Goal: Information Seeking & Learning: Find contact information

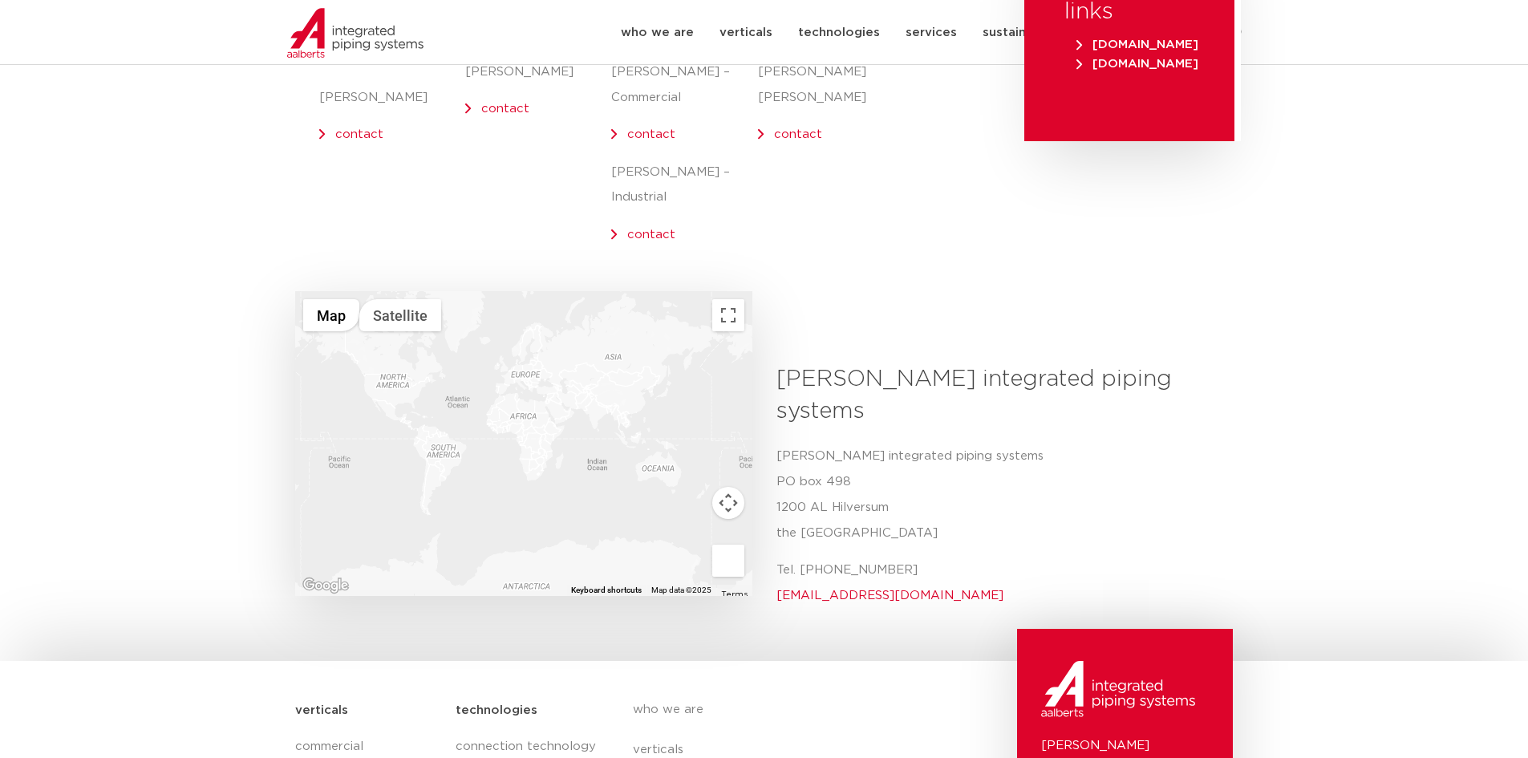
scroll to position [401, 0]
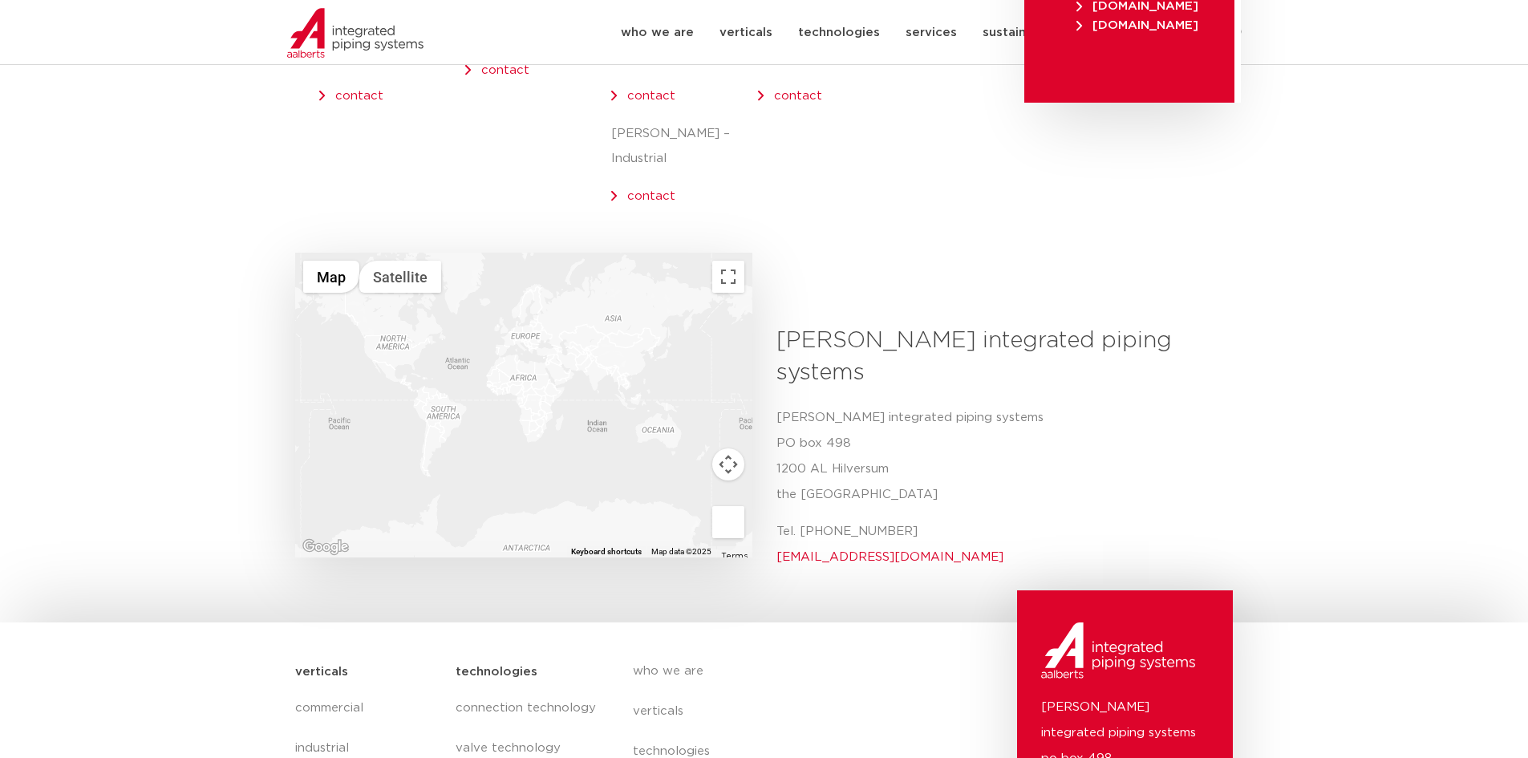
drag, startPoint x: 797, startPoint y: 463, endPoint x: 947, endPoint y: 467, distance: 149.3
click at [947, 519] on p "Tel. +31 (0) 35 6884 211 info@aalberts-ips.com" at bounding box center [999, 544] width 445 height 51
copy p "+31 (0) 35 6884 211"
click at [1073, 405] on p "Aalberts integrated piping systems PO box 498 1200 AL Hilversum the Netherlands" at bounding box center [999, 456] width 445 height 103
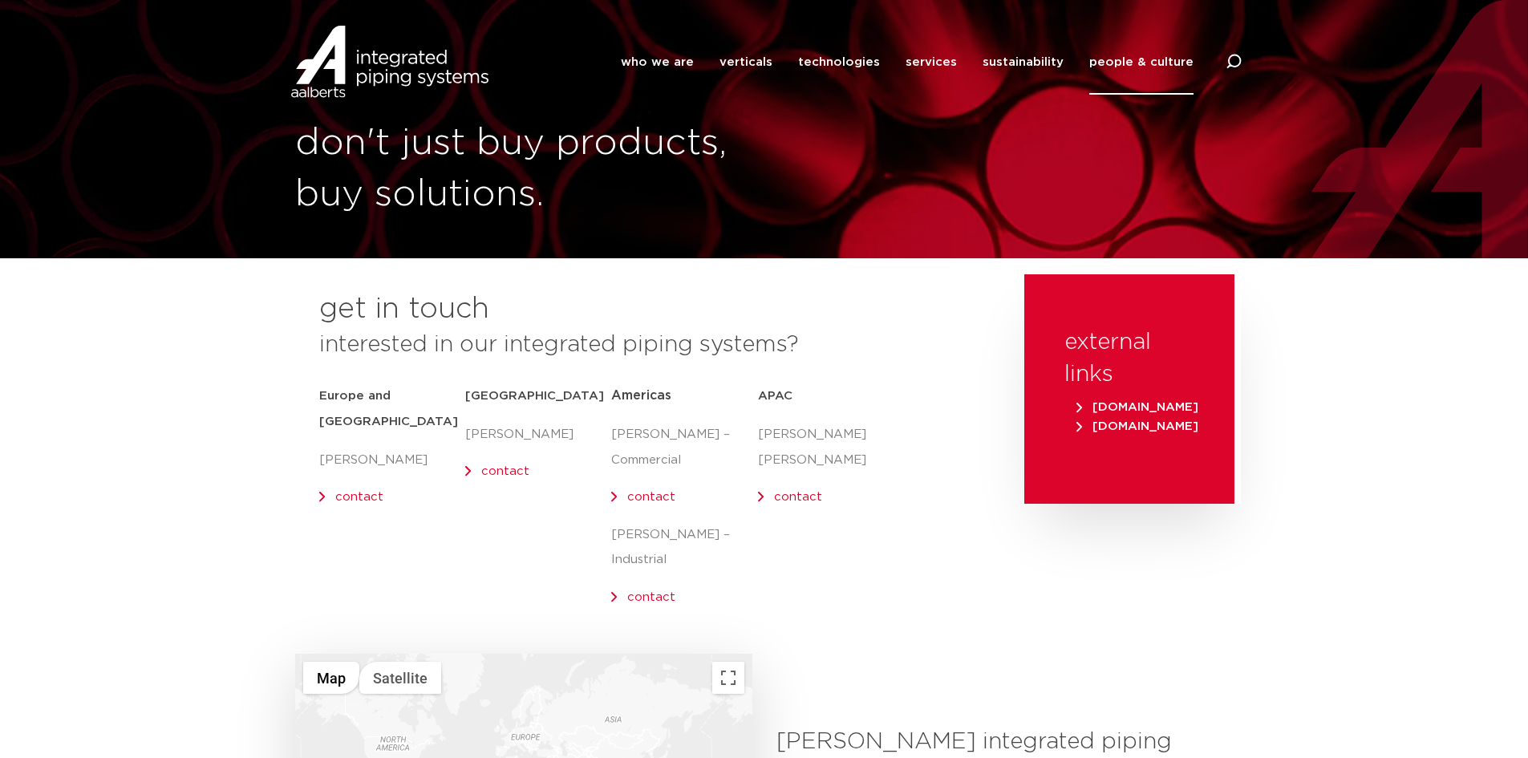
click at [651, 591] on link "contact" at bounding box center [651, 597] width 48 height 12
click at [641, 492] on link "contact" at bounding box center [651, 497] width 48 height 12
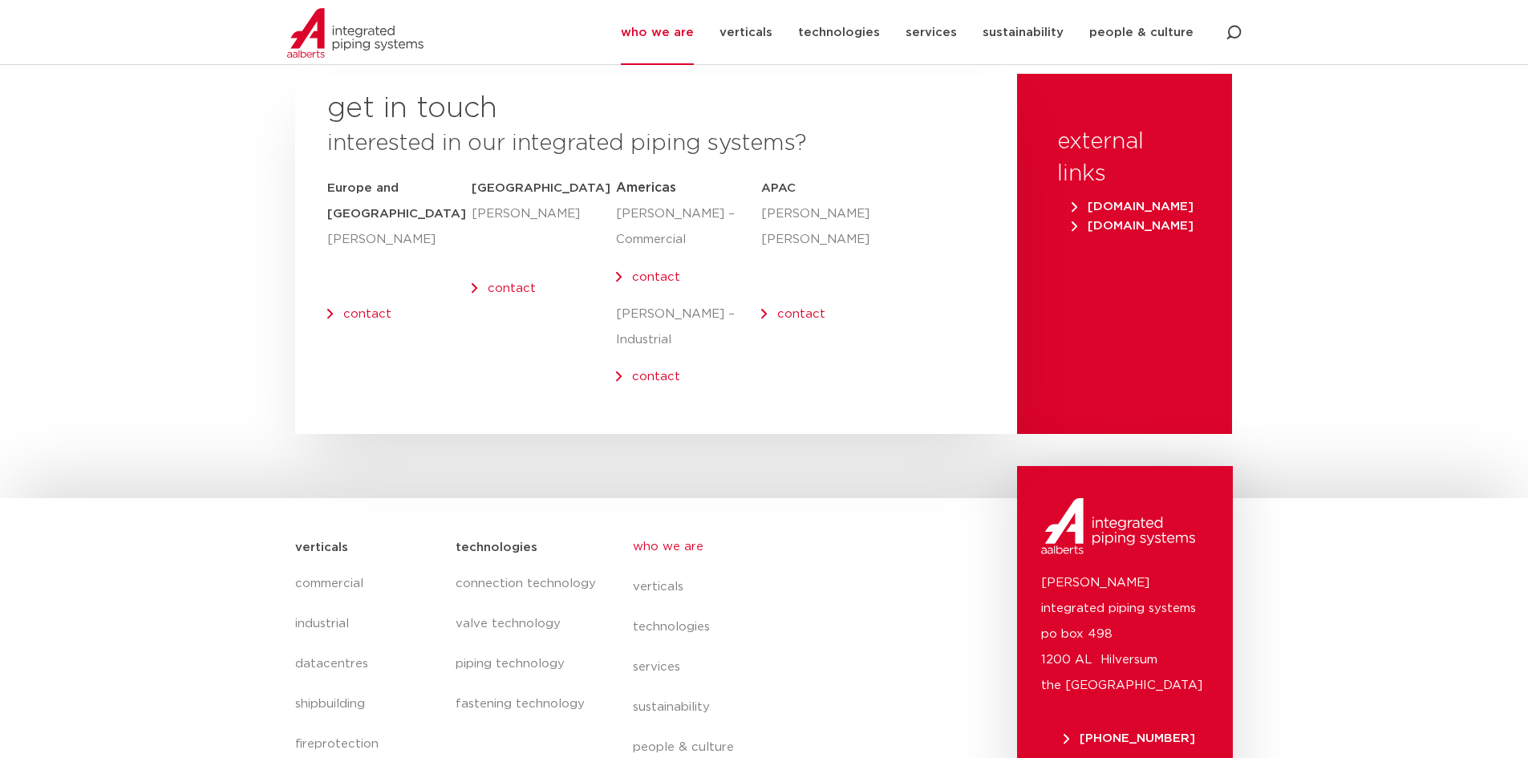
scroll to position [6580, 0]
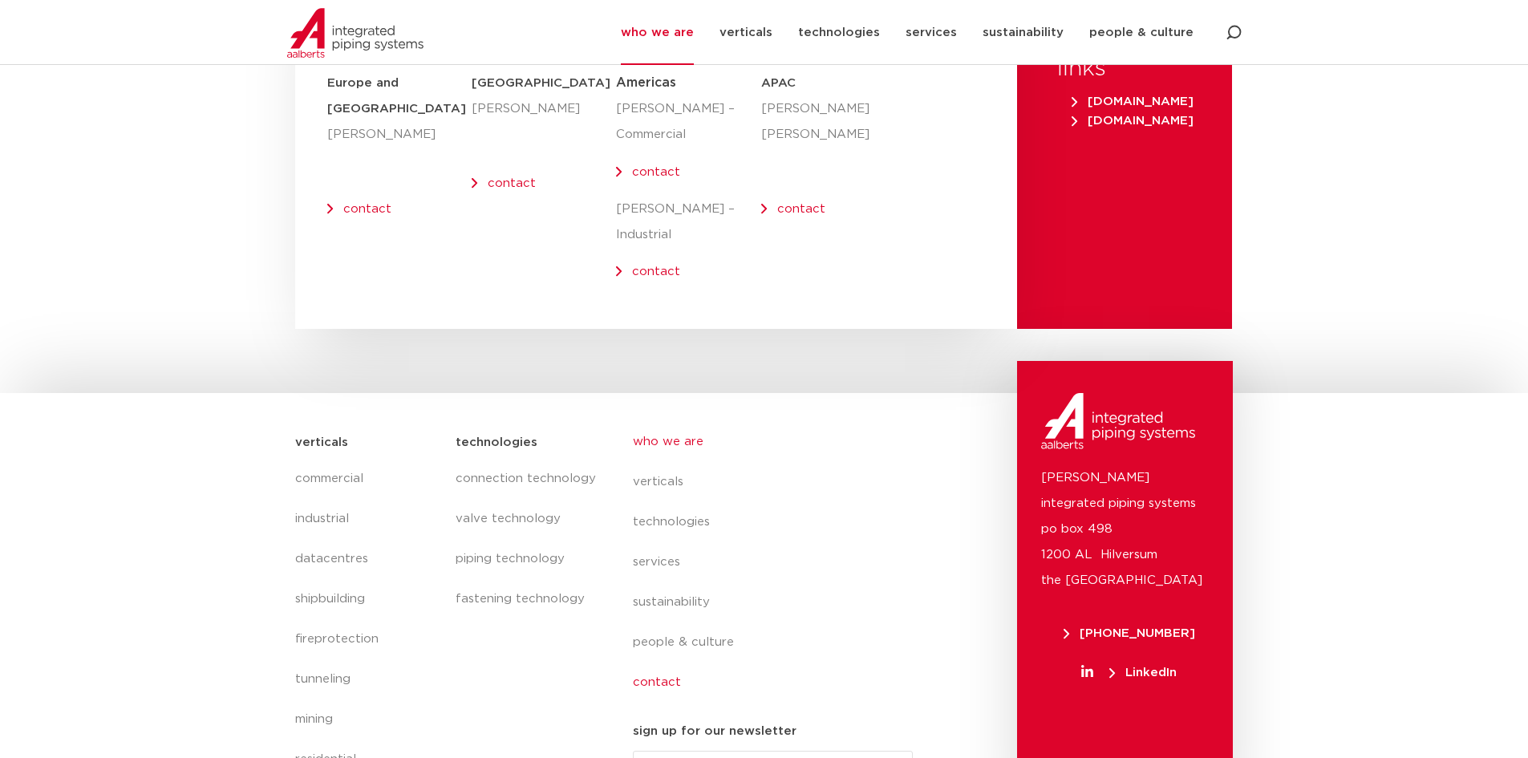
click at [663, 663] on link "contact" at bounding box center [780, 683] width 294 height 40
click at [634, 663] on link "contact" at bounding box center [780, 683] width 294 height 40
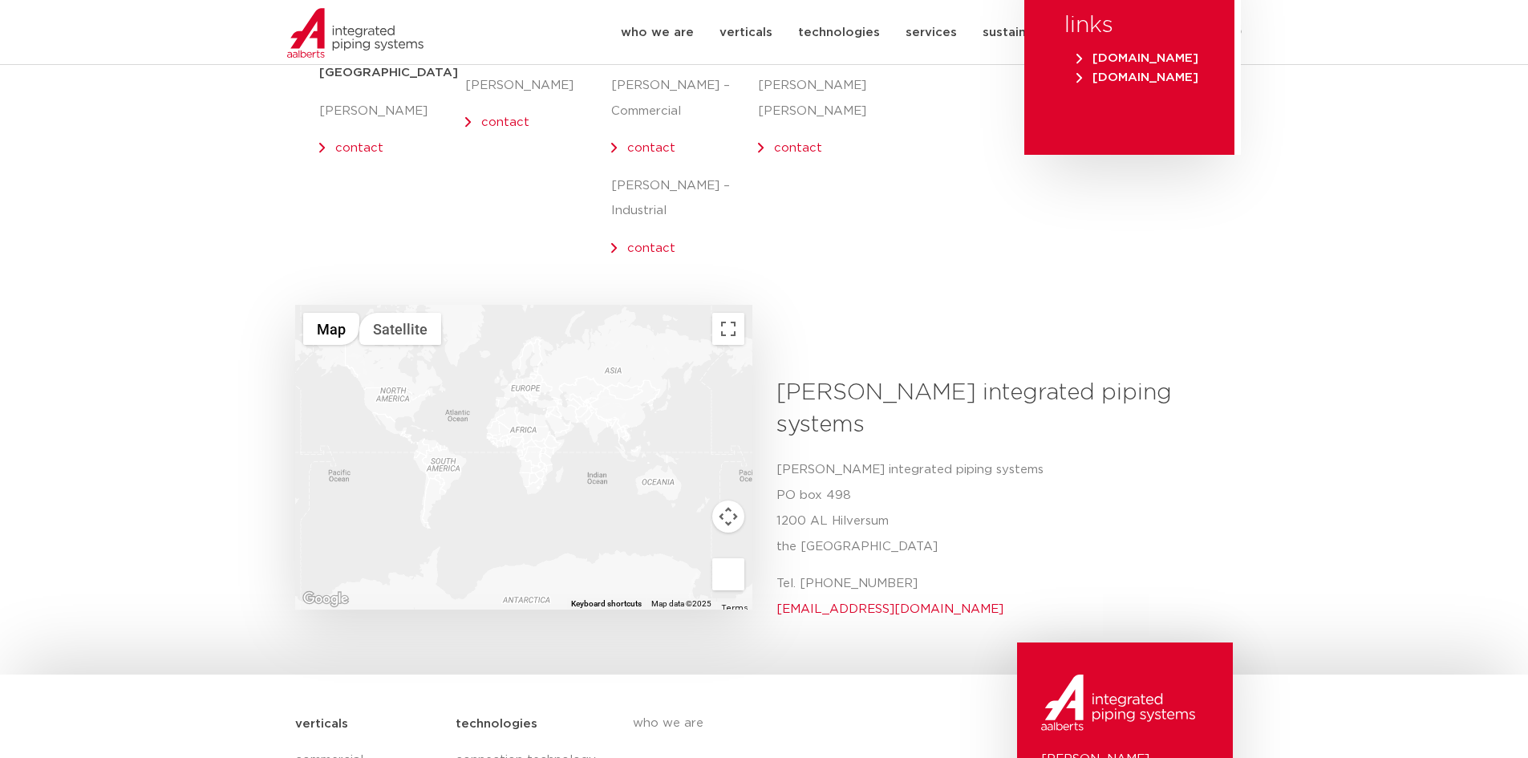
scroll to position [321, 0]
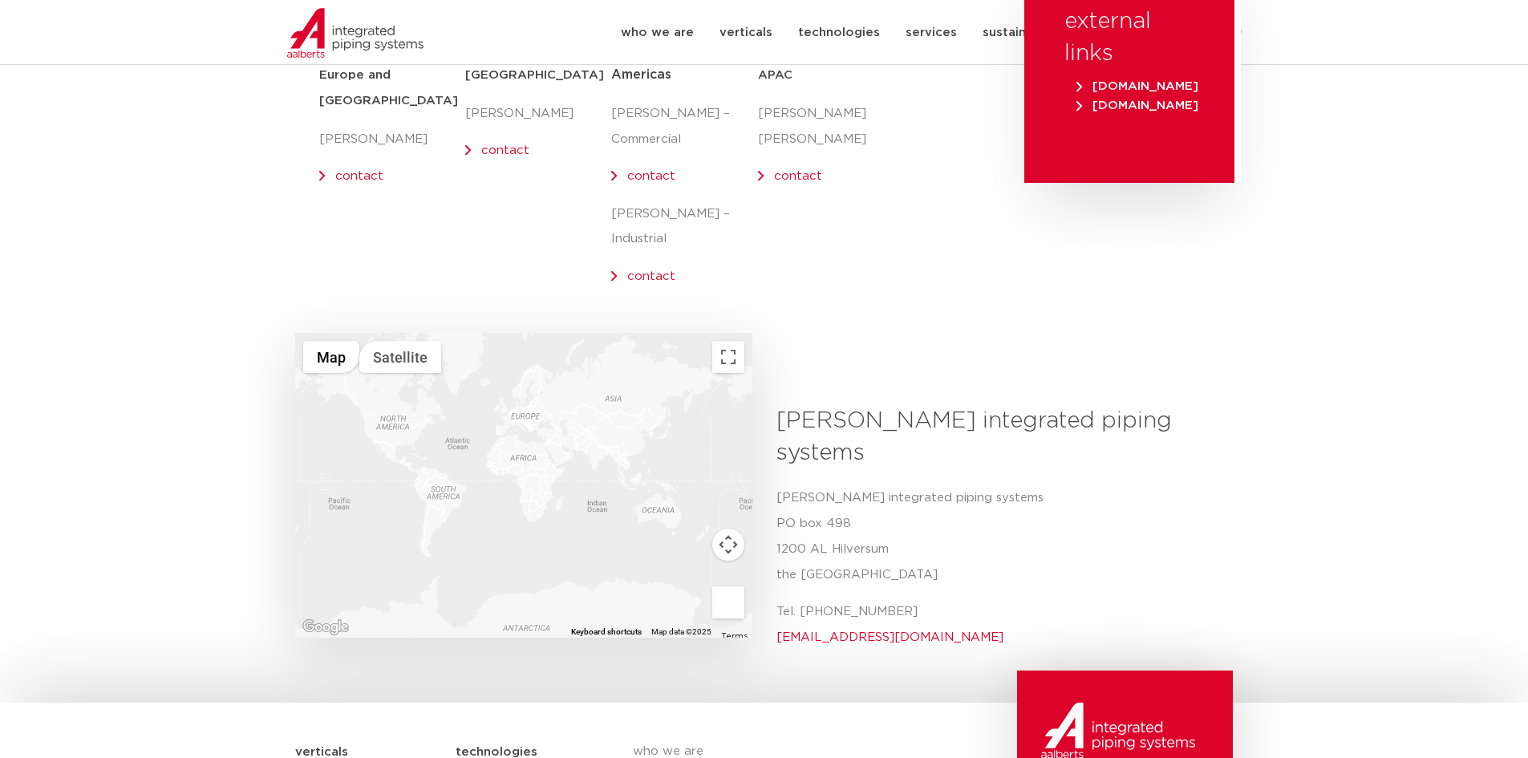
click at [1158, 86] on span "[DOMAIN_NAME]" at bounding box center [1138, 86] width 122 height 12
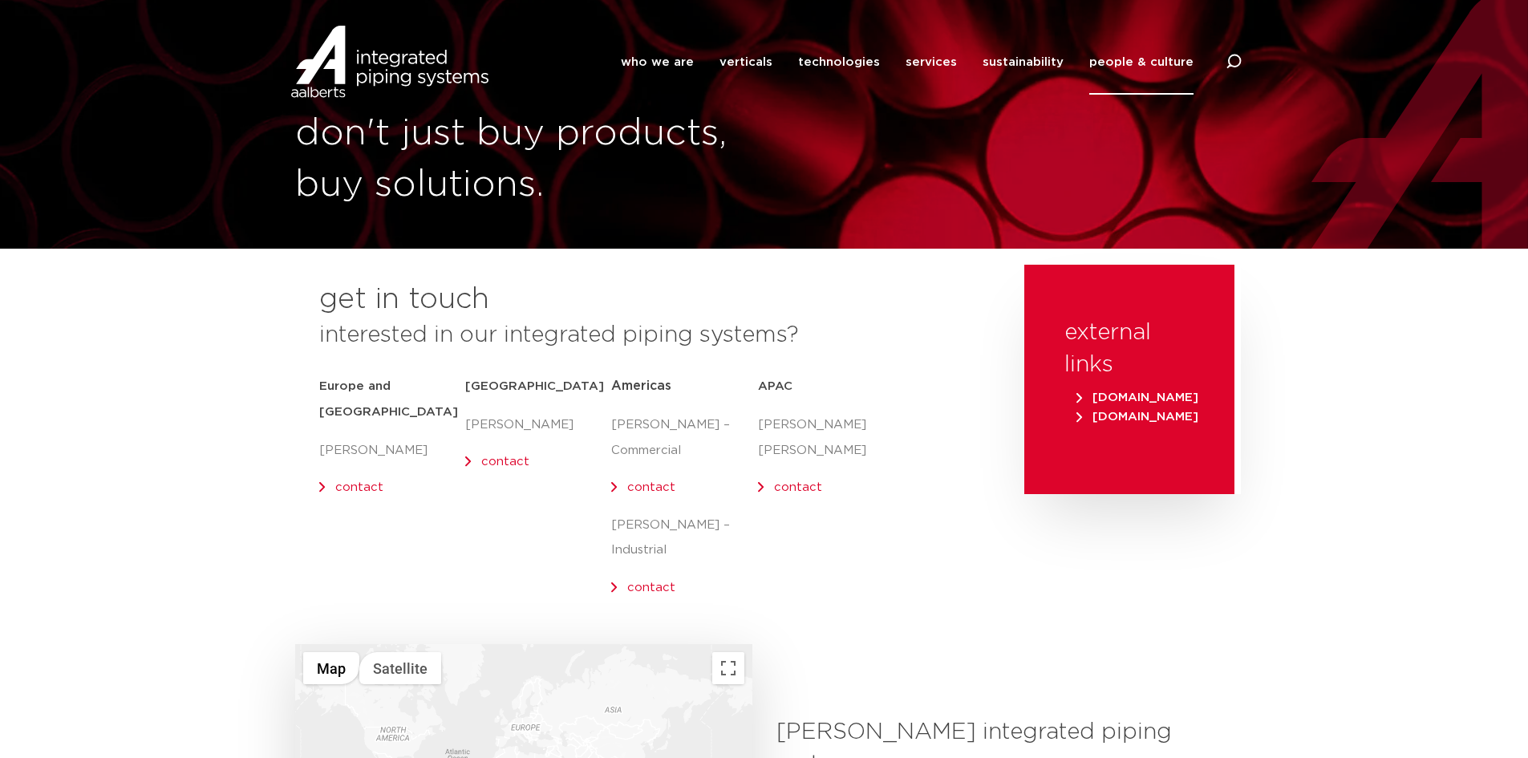
scroll to position [0, 0]
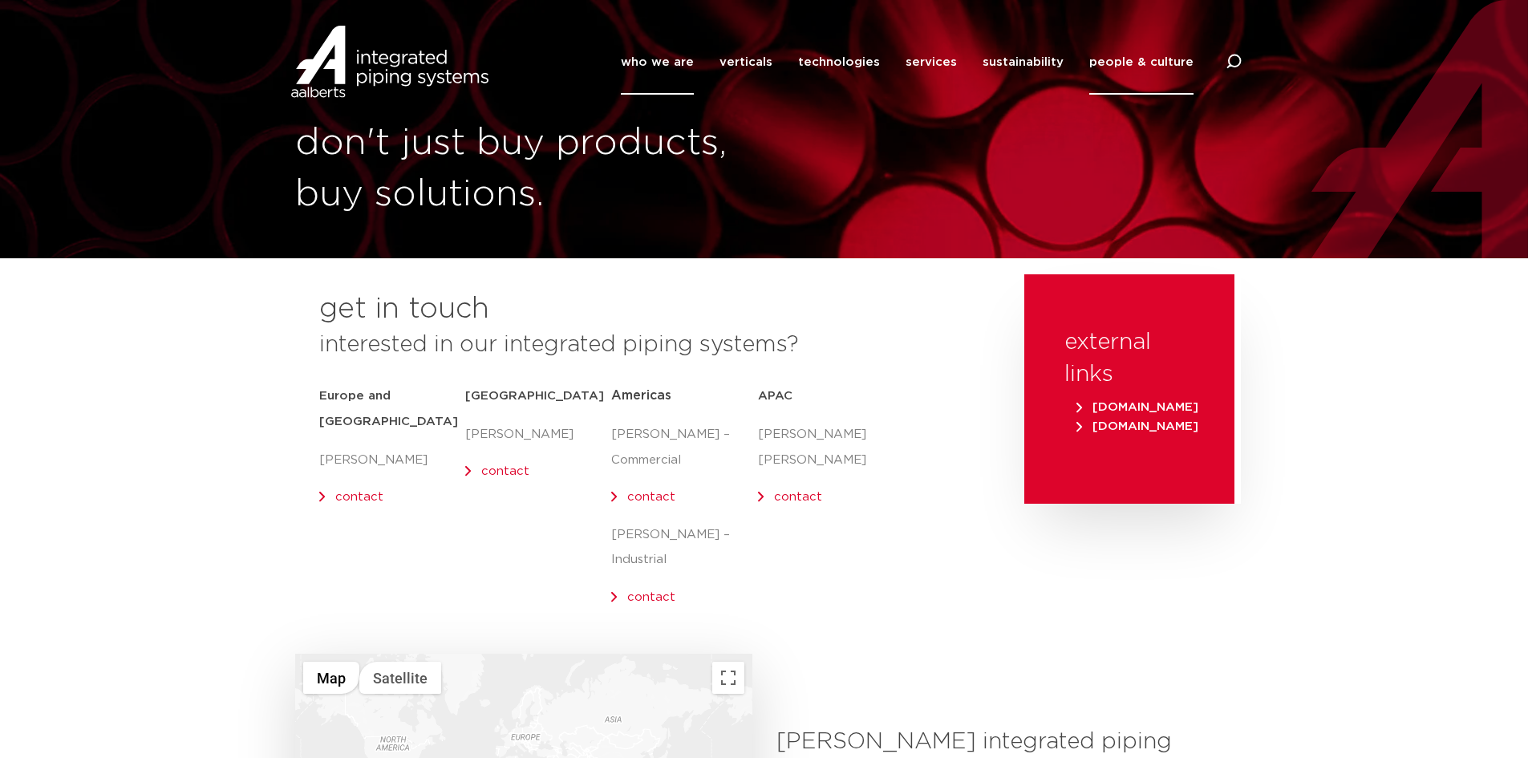
click at [691, 59] on link "who we are" at bounding box center [657, 62] width 73 height 65
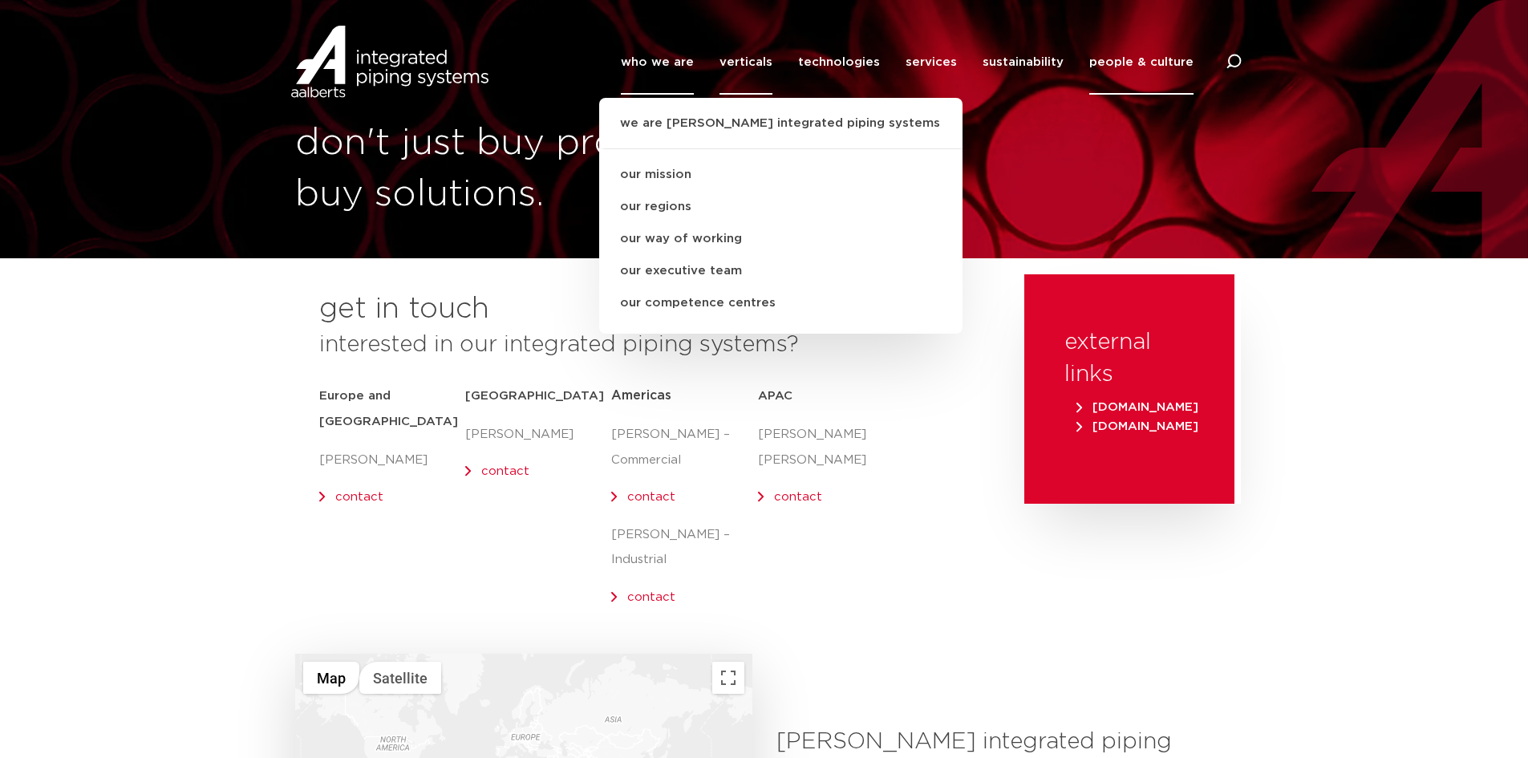
click at [773, 51] on link "verticals" at bounding box center [746, 62] width 53 height 65
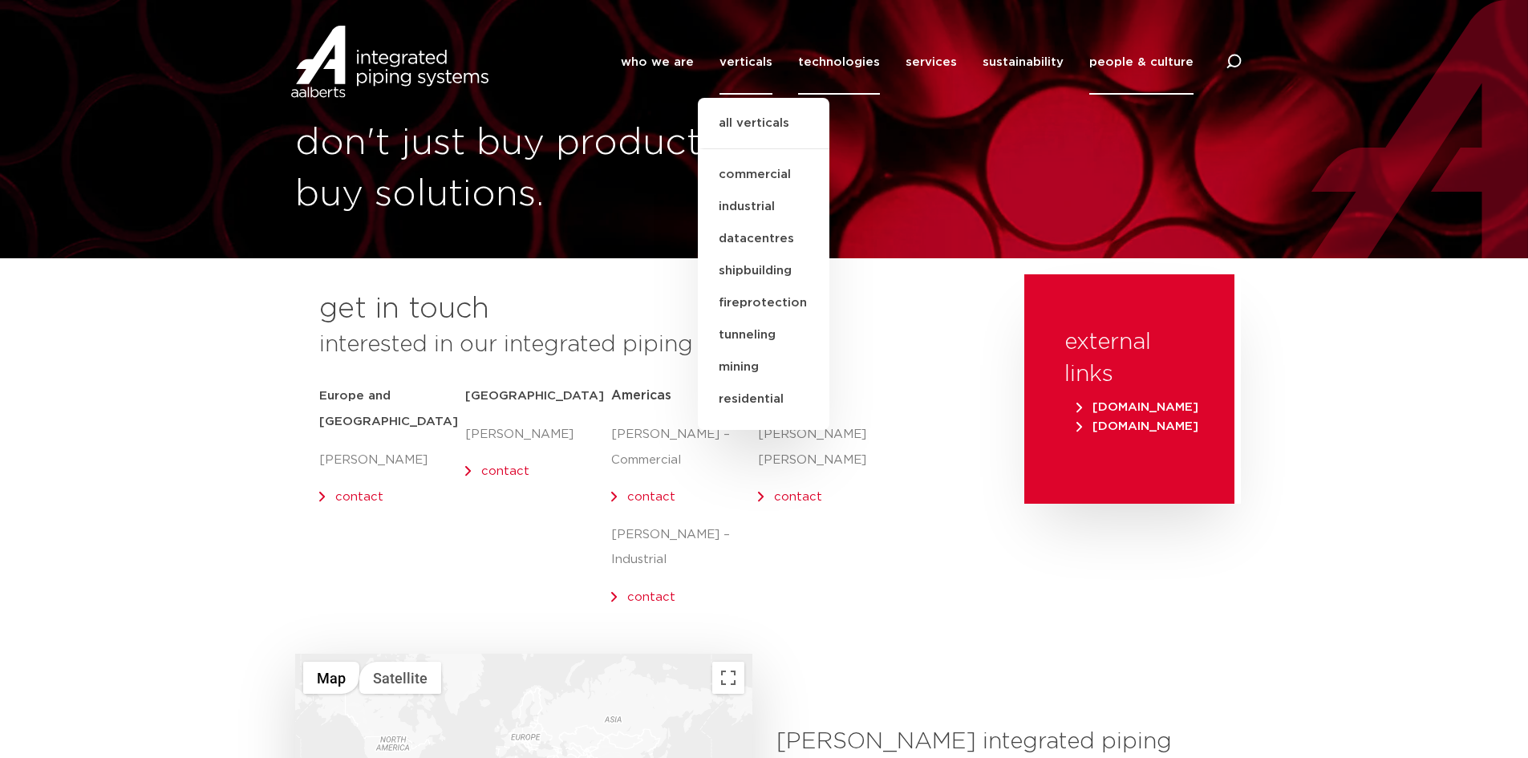
click at [850, 58] on link "technologies" at bounding box center [839, 62] width 82 height 65
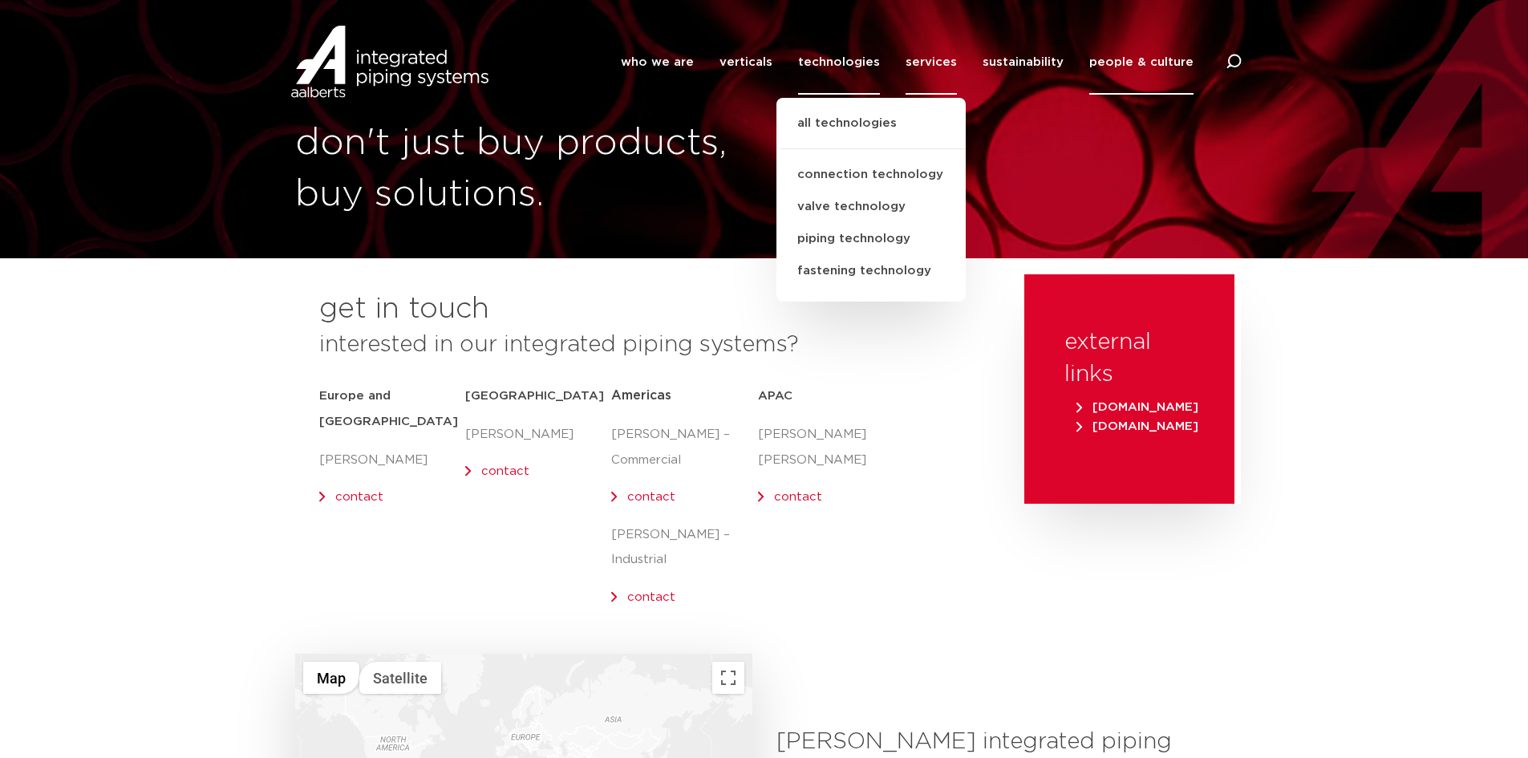
click at [930, 62] on link "services" at bounding box center [931, 62] width 51 height 65
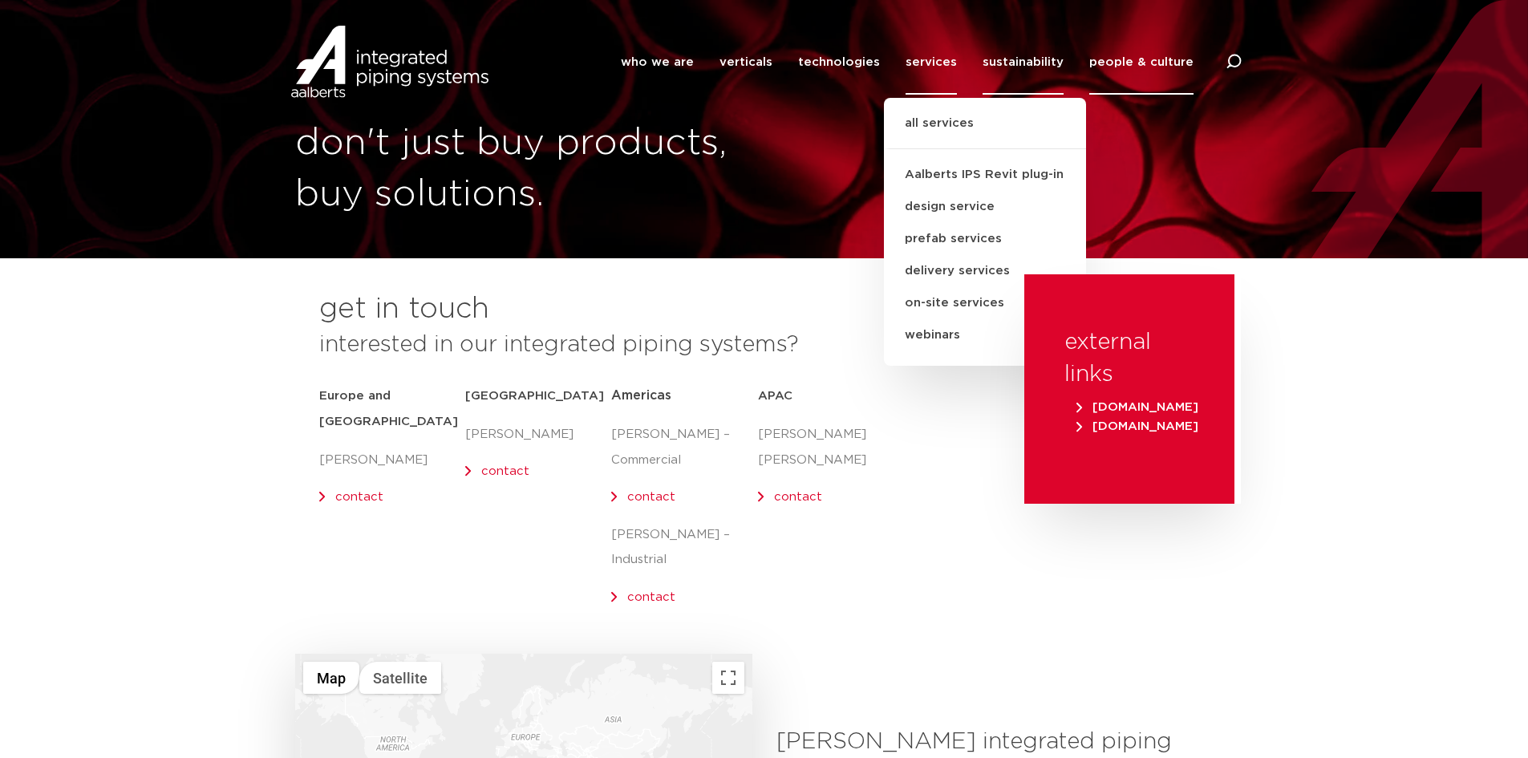
click at [1036, 52] on link "sustainability" at bounding box center [1023, 62] width 81 height 65
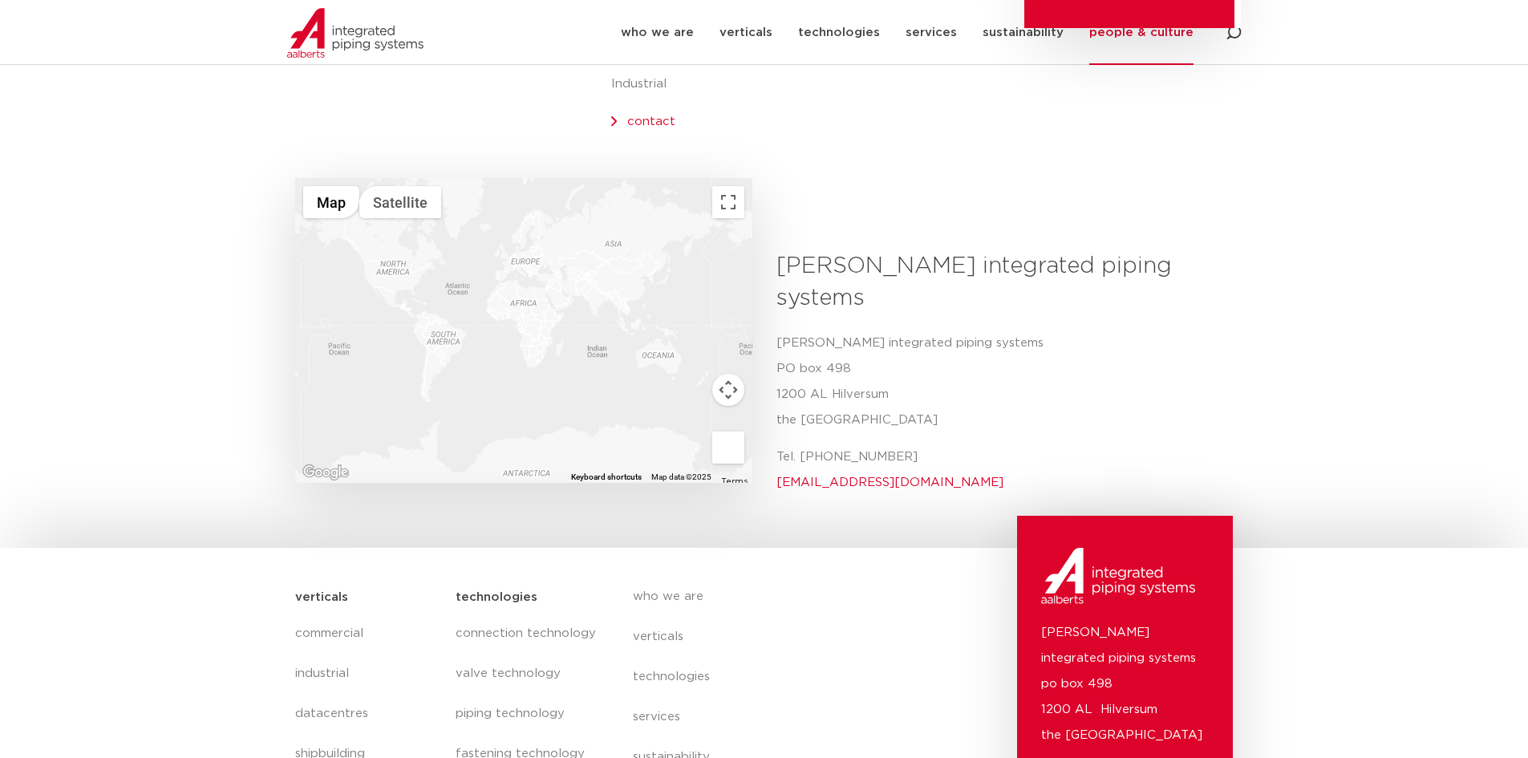
scroll to position [481, 0]
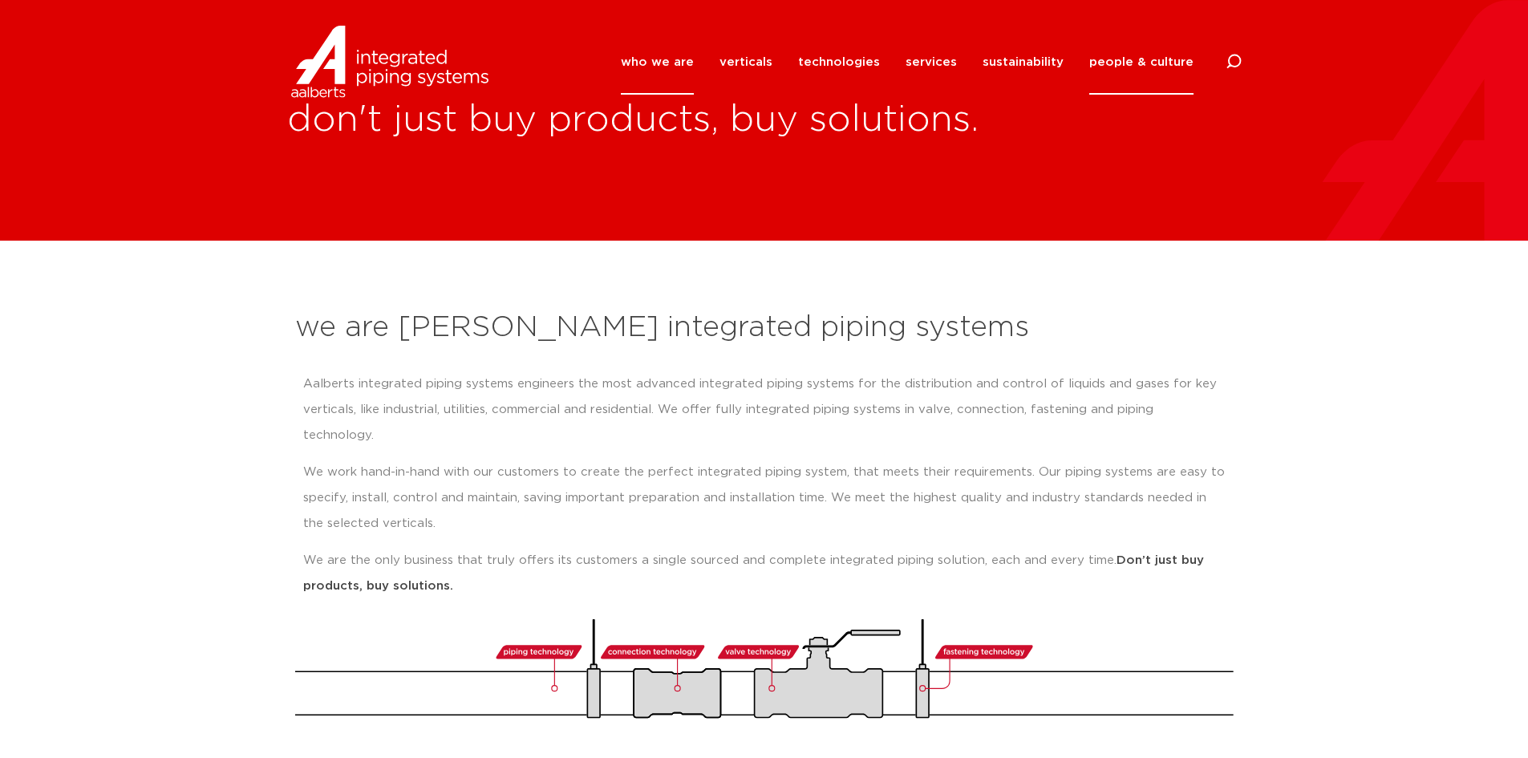
click at [1165, 57] on link "people & culture" at bounding box center [1142, 62] width 104 height 65
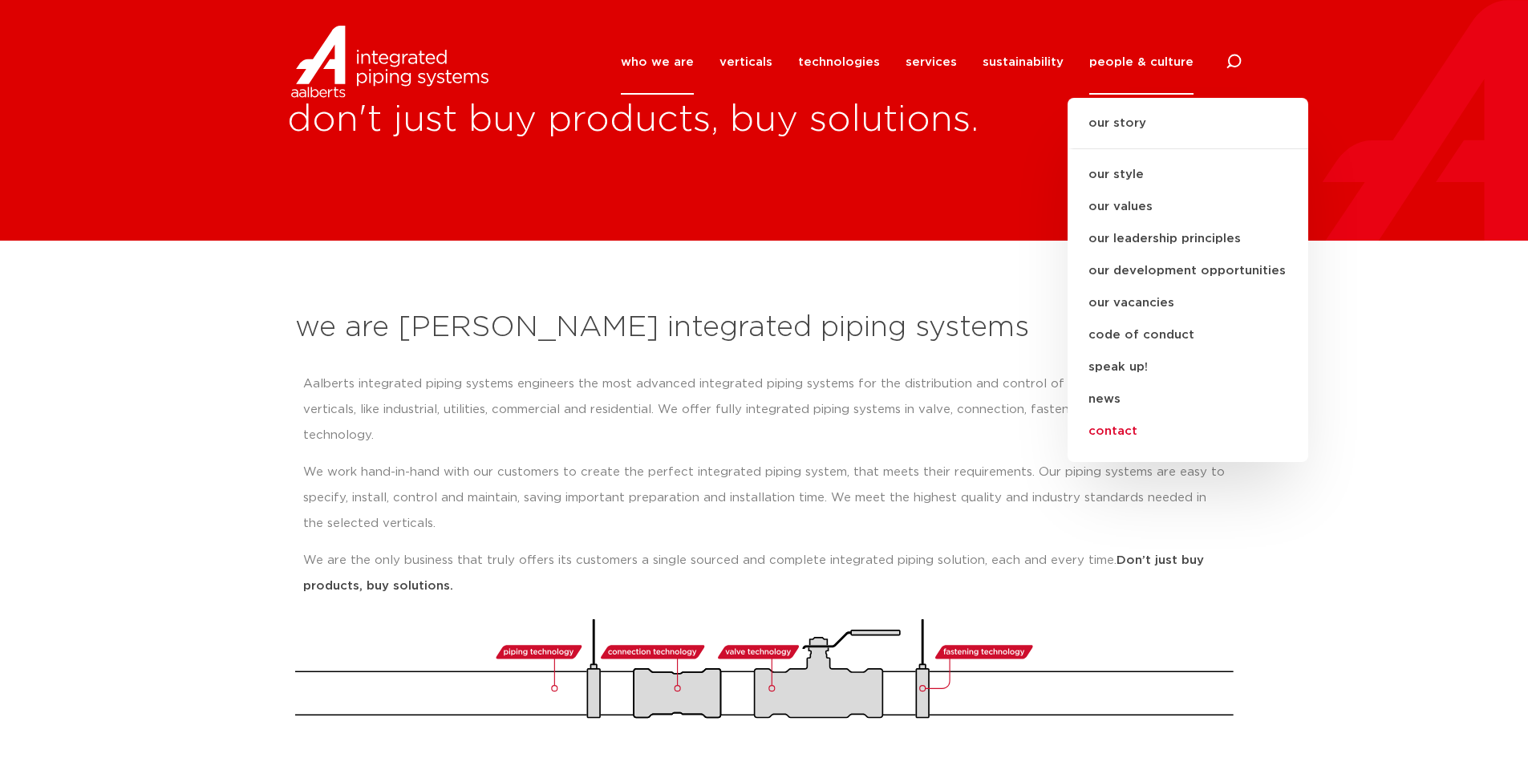
click at [1121, 432] on link "contact" at bounding box center [1188, 432] width 241 height 32
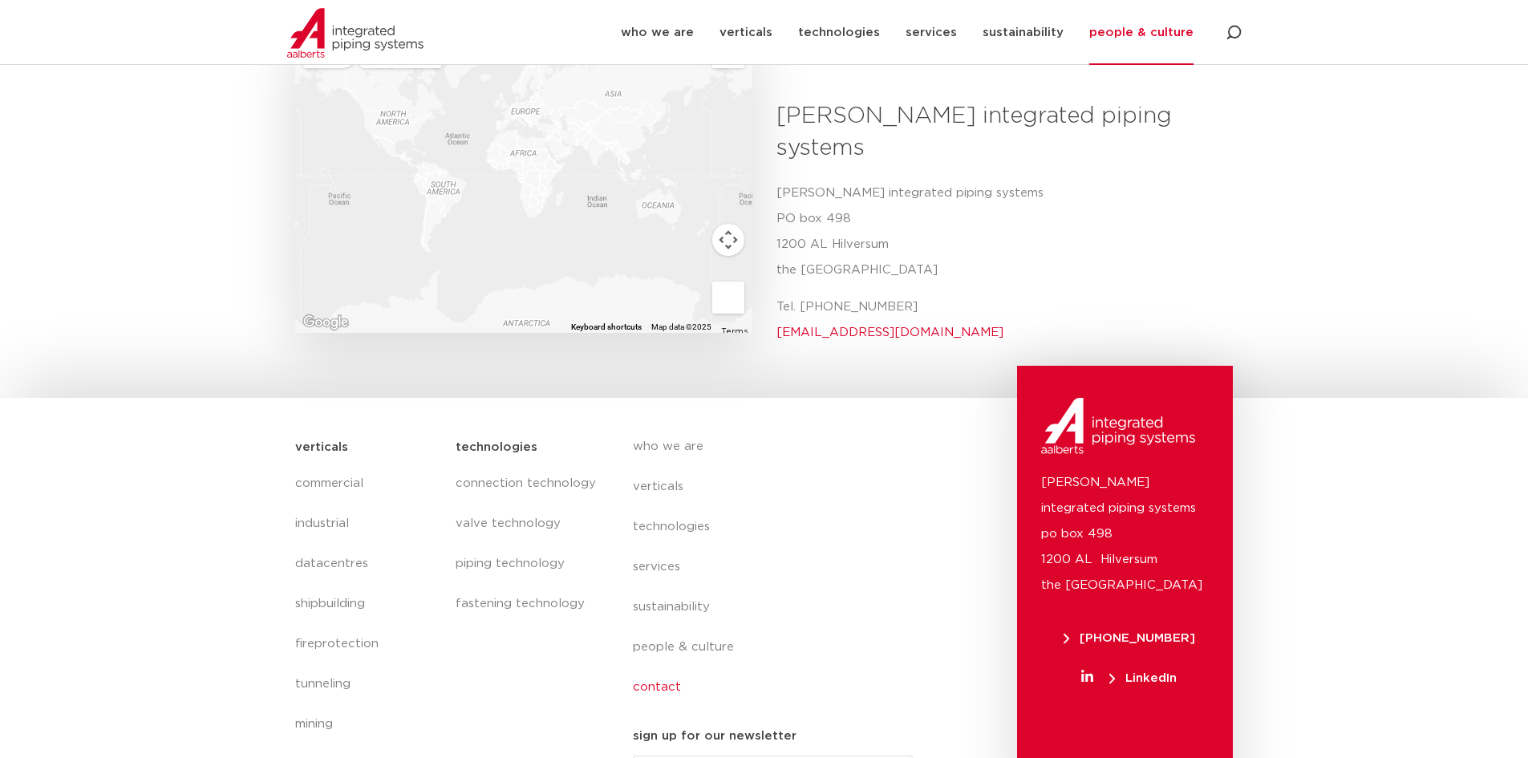
scroll to position [631, 0]
